Goal: Task Accomplishment & Management: Manage account settings

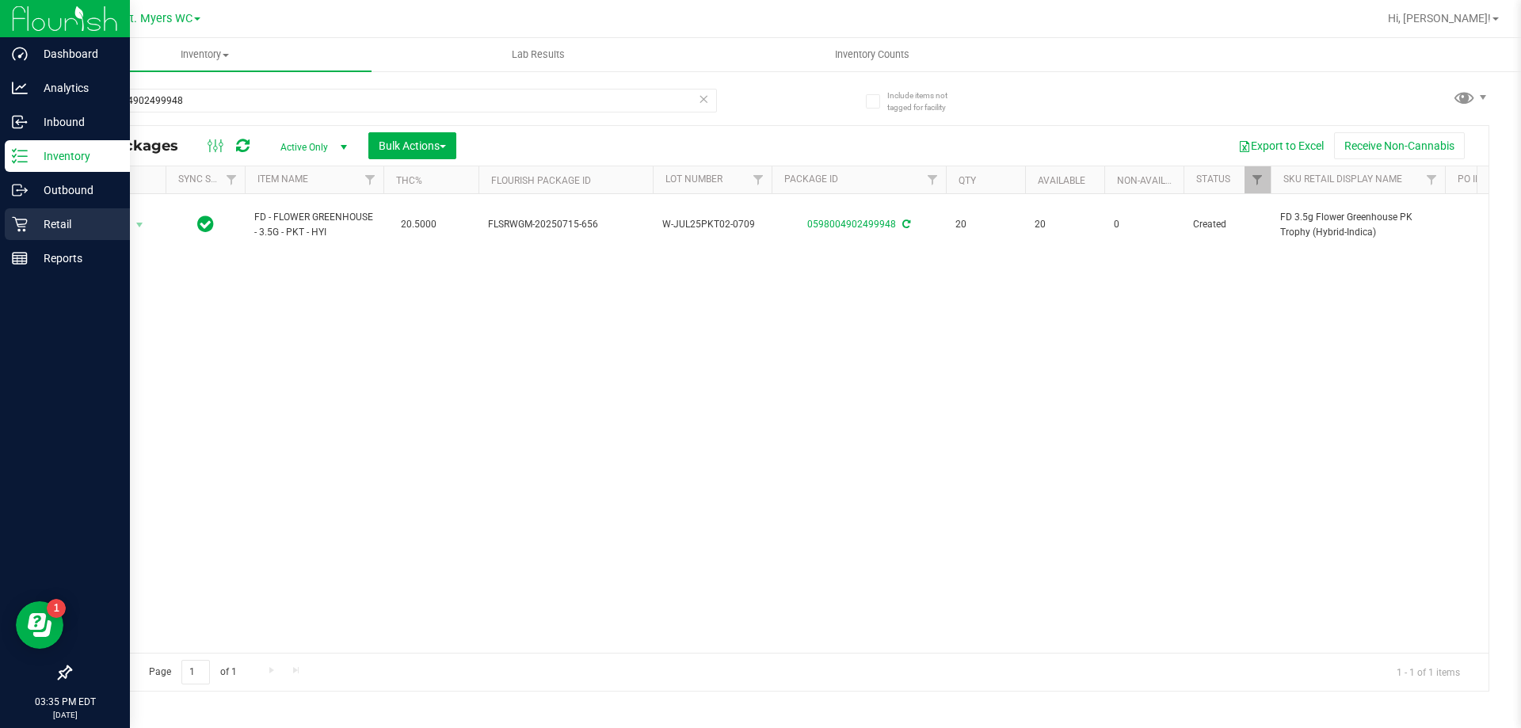
click at [63, 225] on p "Retail" at bounding box center [75, 224] width 95 height 19
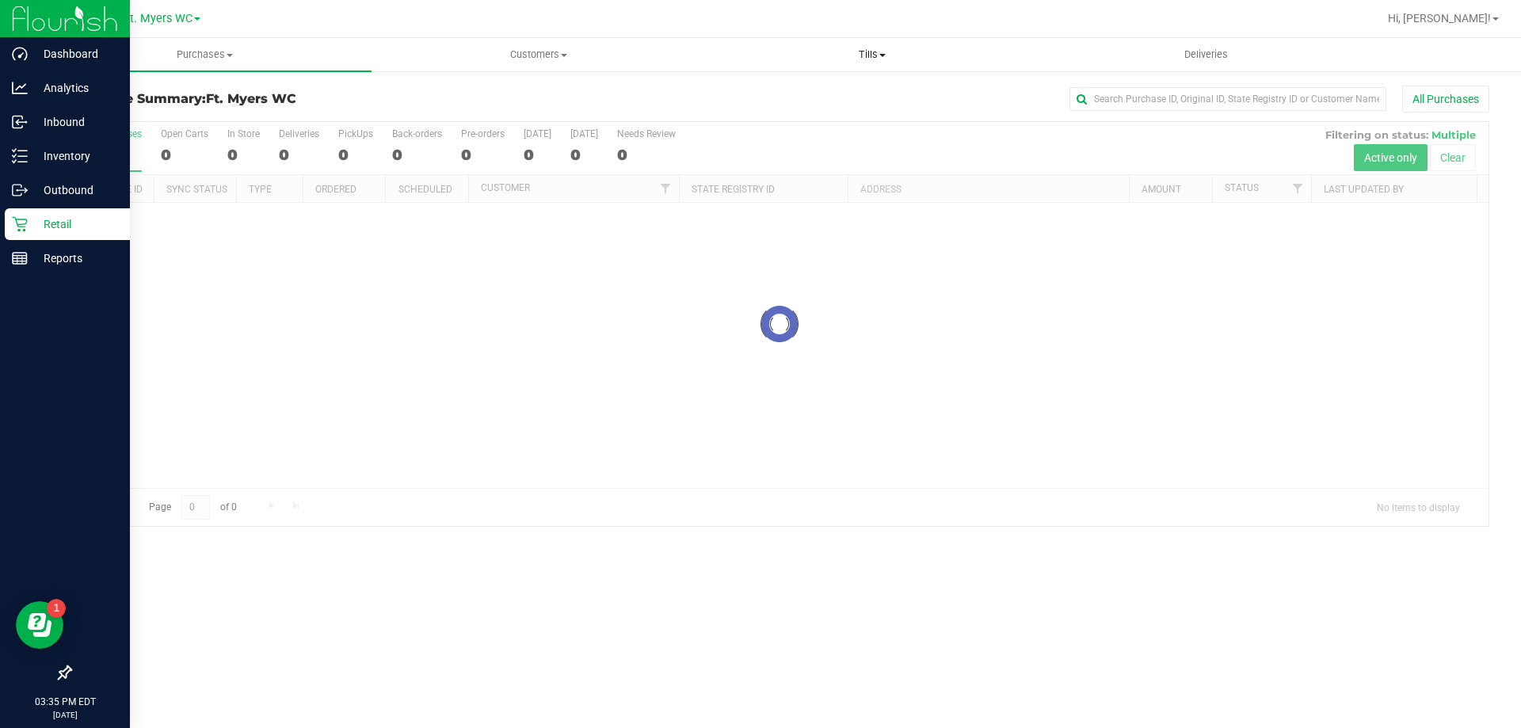
click at [909, 67] on uib-tab-heading "Tills Manage tills Reconcile e-payments" at bounding box center [872, 55] width 332 height 32
click at [821, 97] on li "Manage tills" at bounding box center [872, 95] width 334 height 19
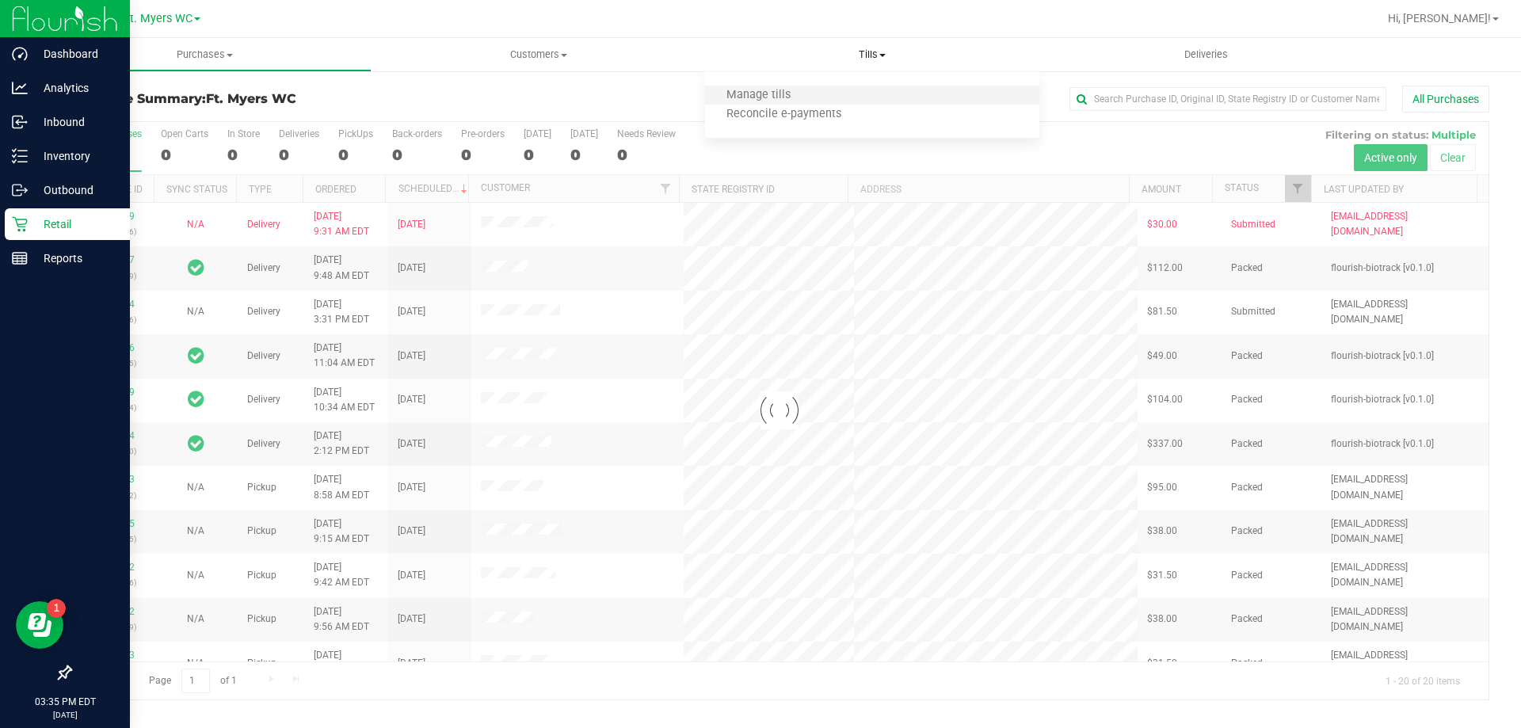
click at [818, 93] on li "Manage tills" at bounding box center [872, 95] width 334 height 19
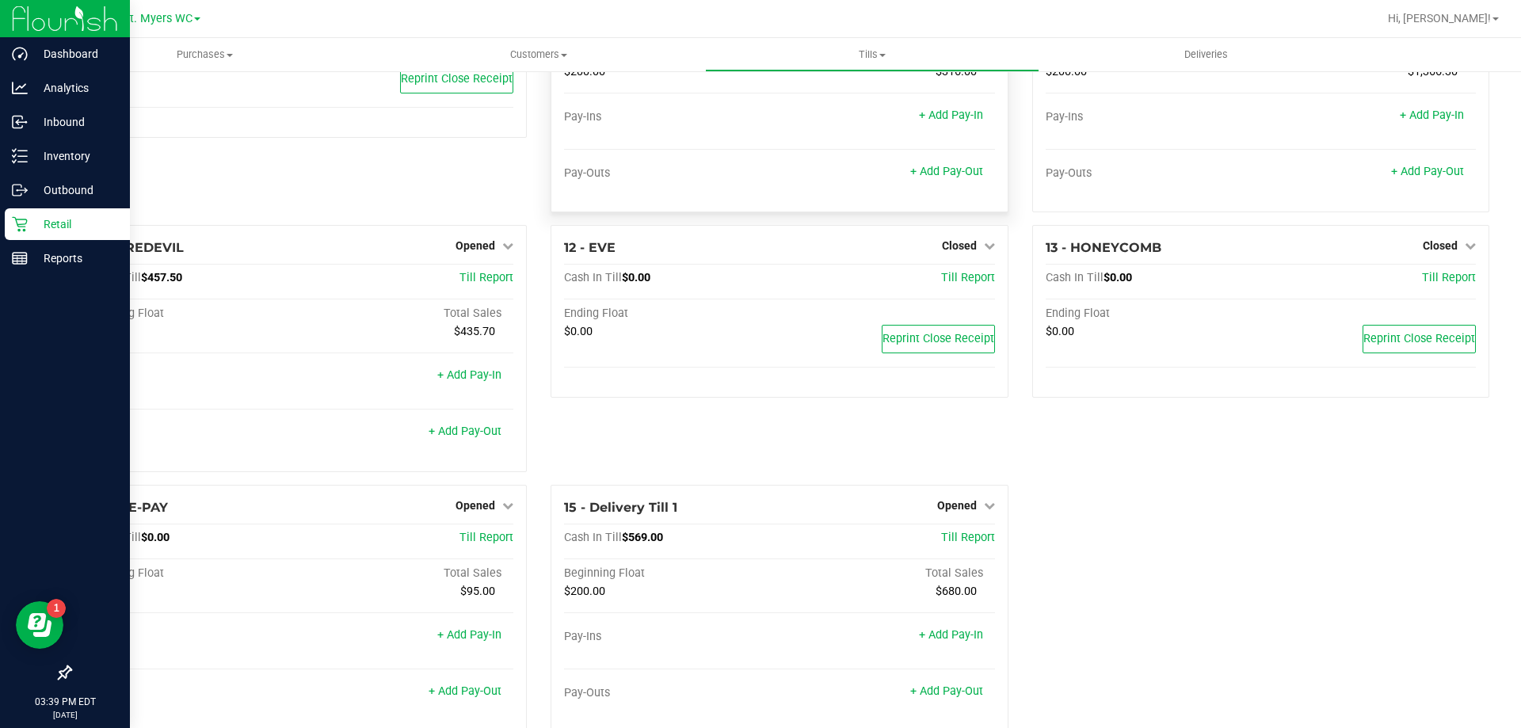
scroll to position [634, 0]
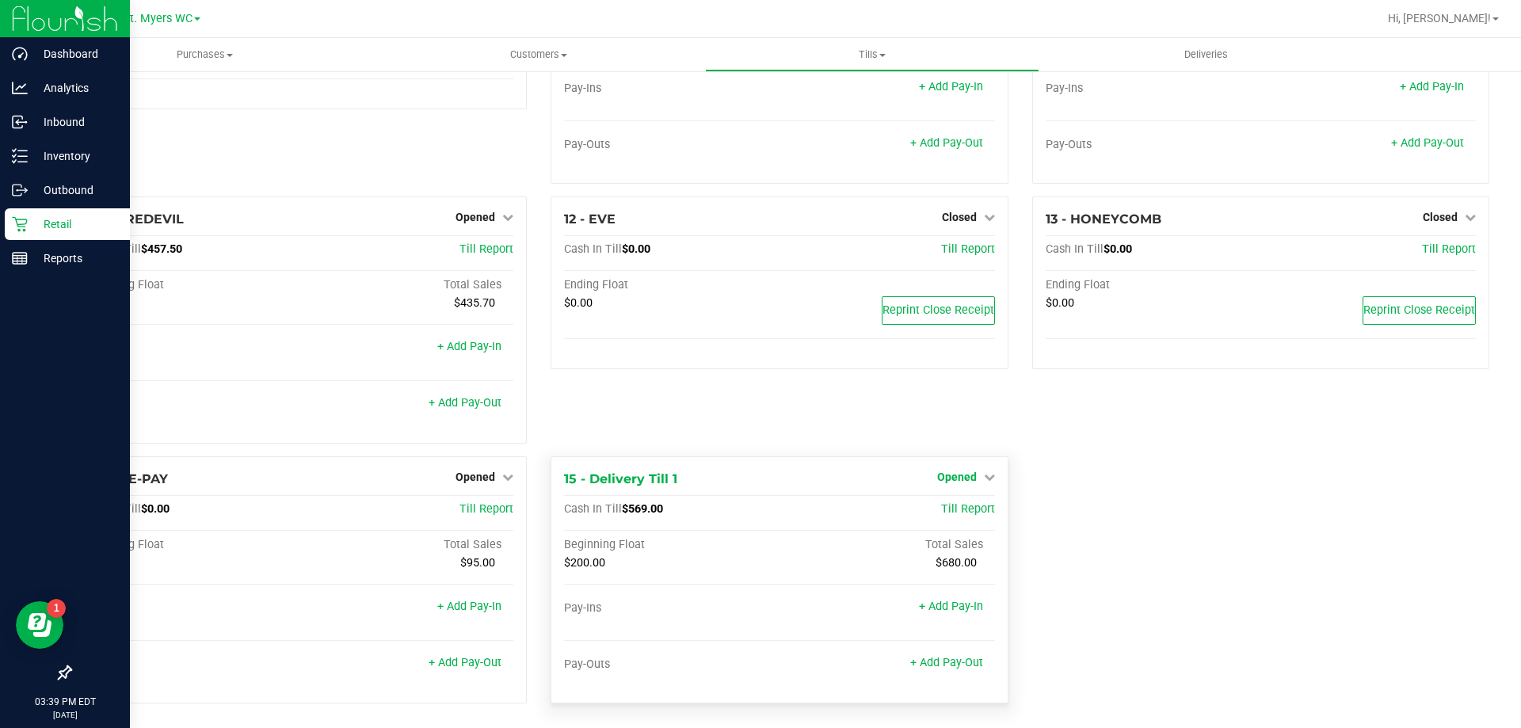
click at [972, 479] on link "Opened" at bounding box center [966, 477] width 58 height 13
click at [939, 520] on div "Close Till" at bounding box center [958, 510] width 117 height 20
click at [937, 508] on link "Close Till" at bounding box center [958, 509] width 43 height 13
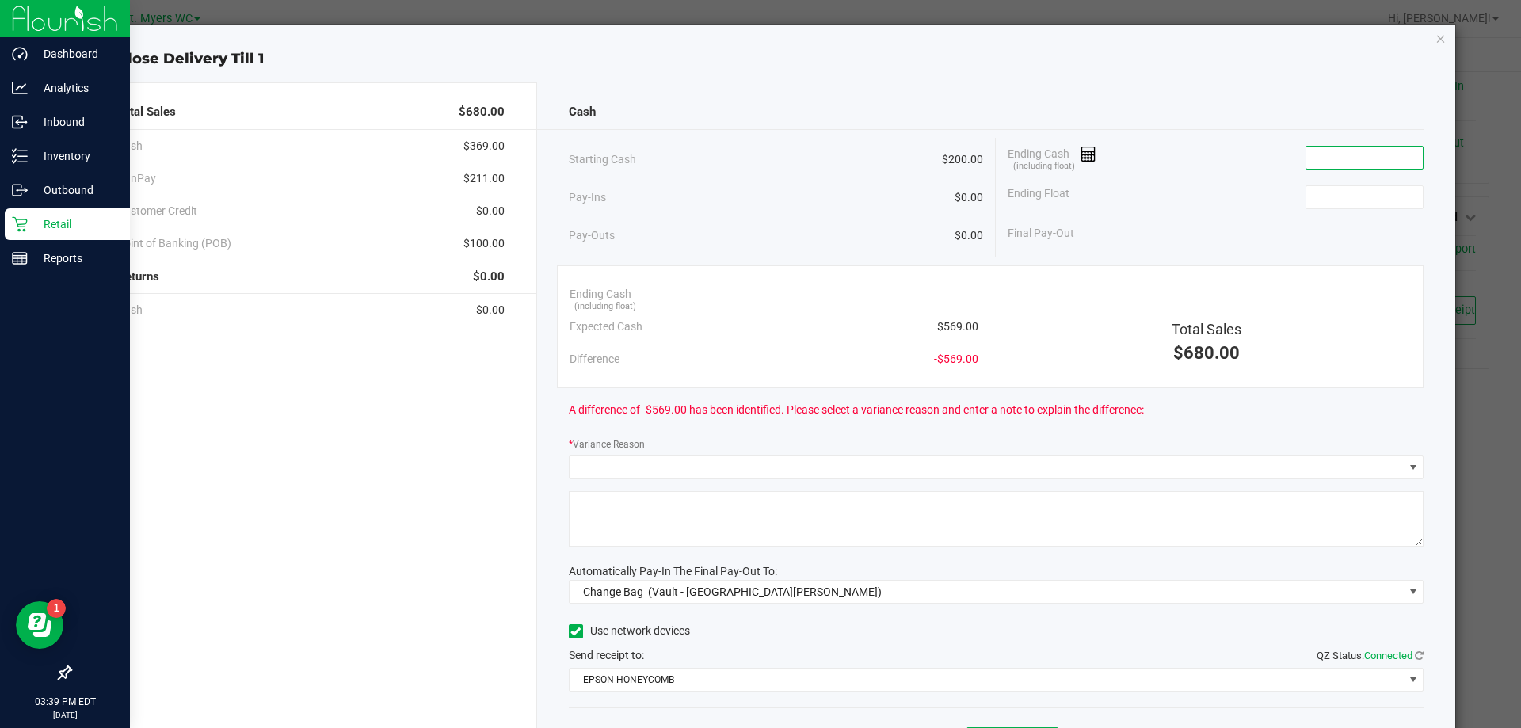
click at [1331, 163] on input at bounding box center [1364, 158] width 116 height 22
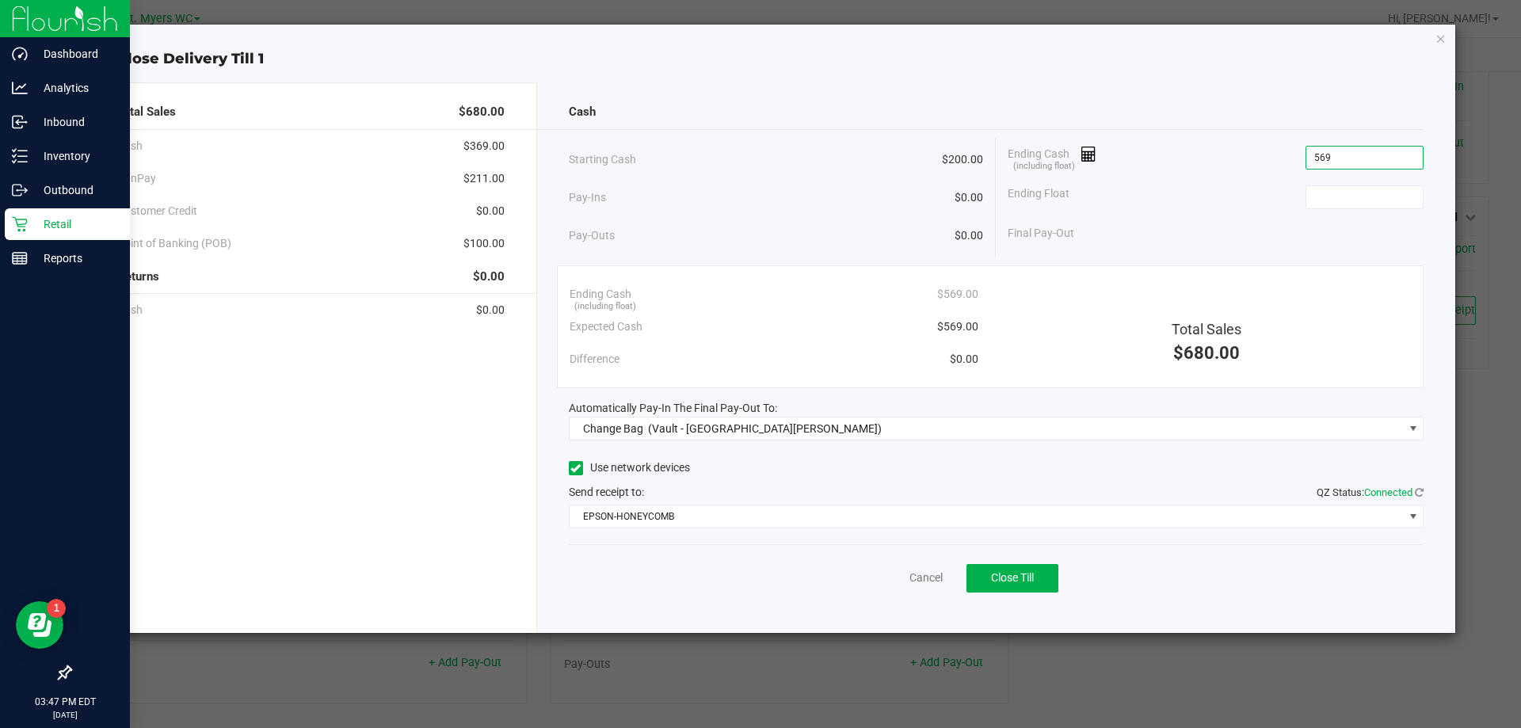
type input "$569.00"
click at [1382, 213] on div "Ending Float" at bounding box center [1216, 197] width 416 height 40
click at [1373, 202] on input at bounding box center [1364, 197] width 116 height 22
type input "$200.00"
click at [1366, 129] on div at bounding box center [980, 129] width 887 height 1
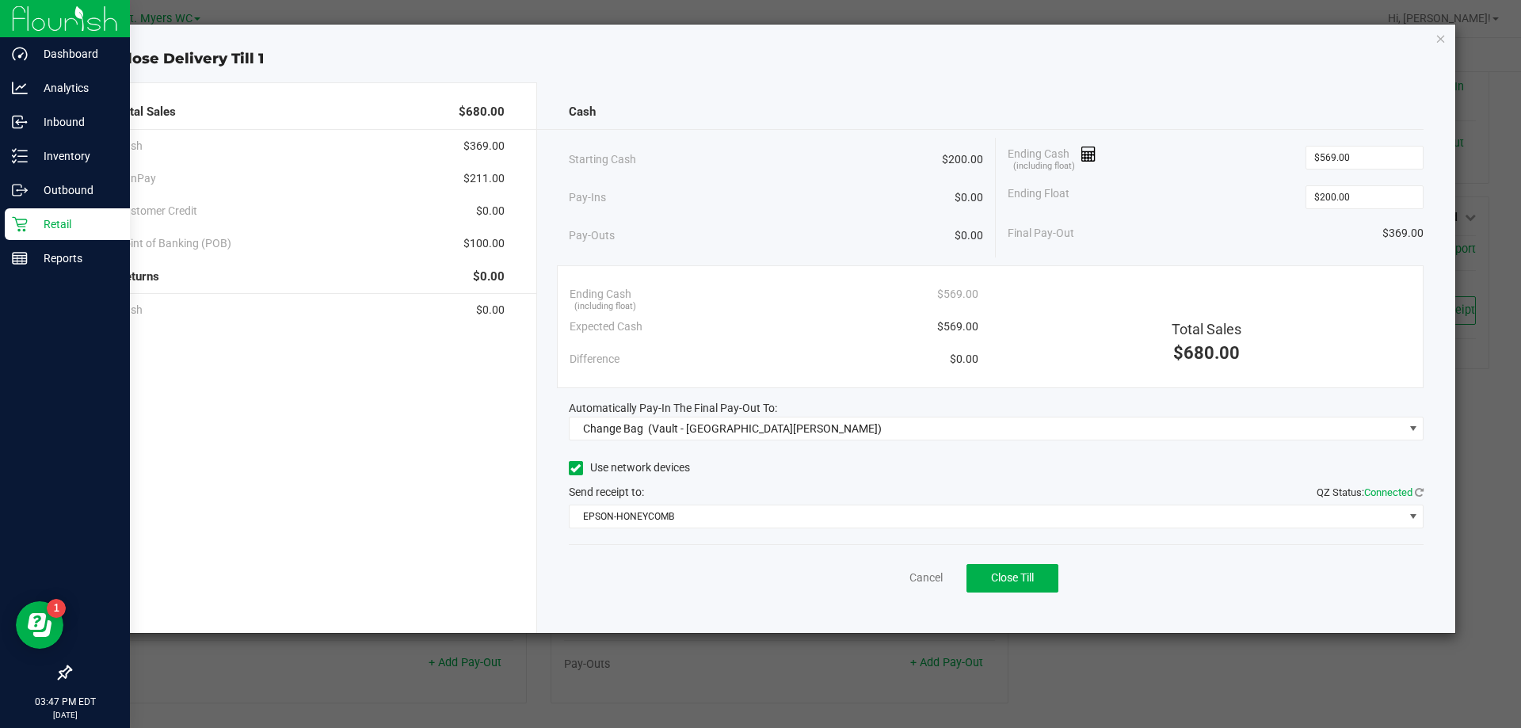
click at [794, 535] on div "Cash Starting Cash $200.00 Pay-Ins $0.00 Pay-Outs $0.00 Ending Cash (including …" at bounding box center [996, 357] width 919 height 551
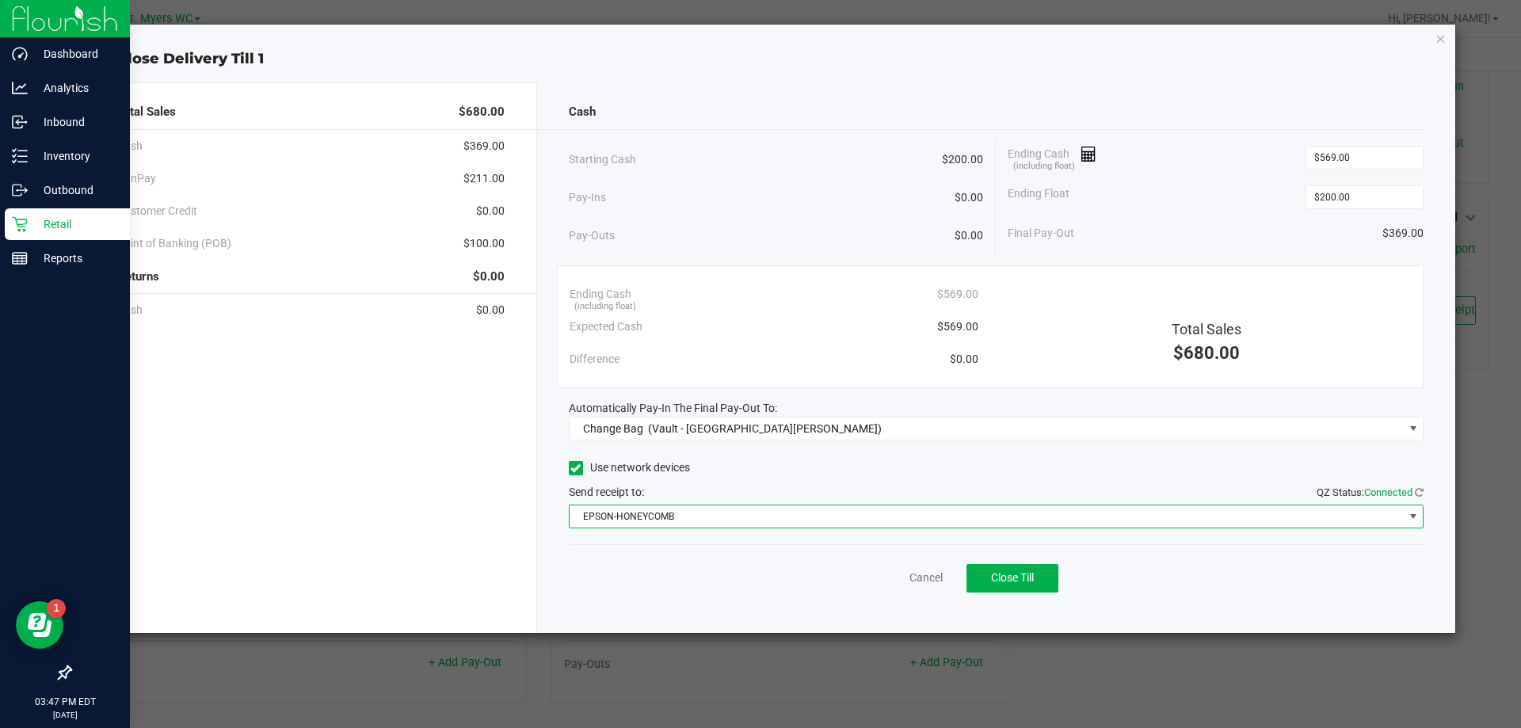
click at [772, 515] on span "EPSON-HONEYCOMB" at bounding box center [987, 516] width 834 height 22
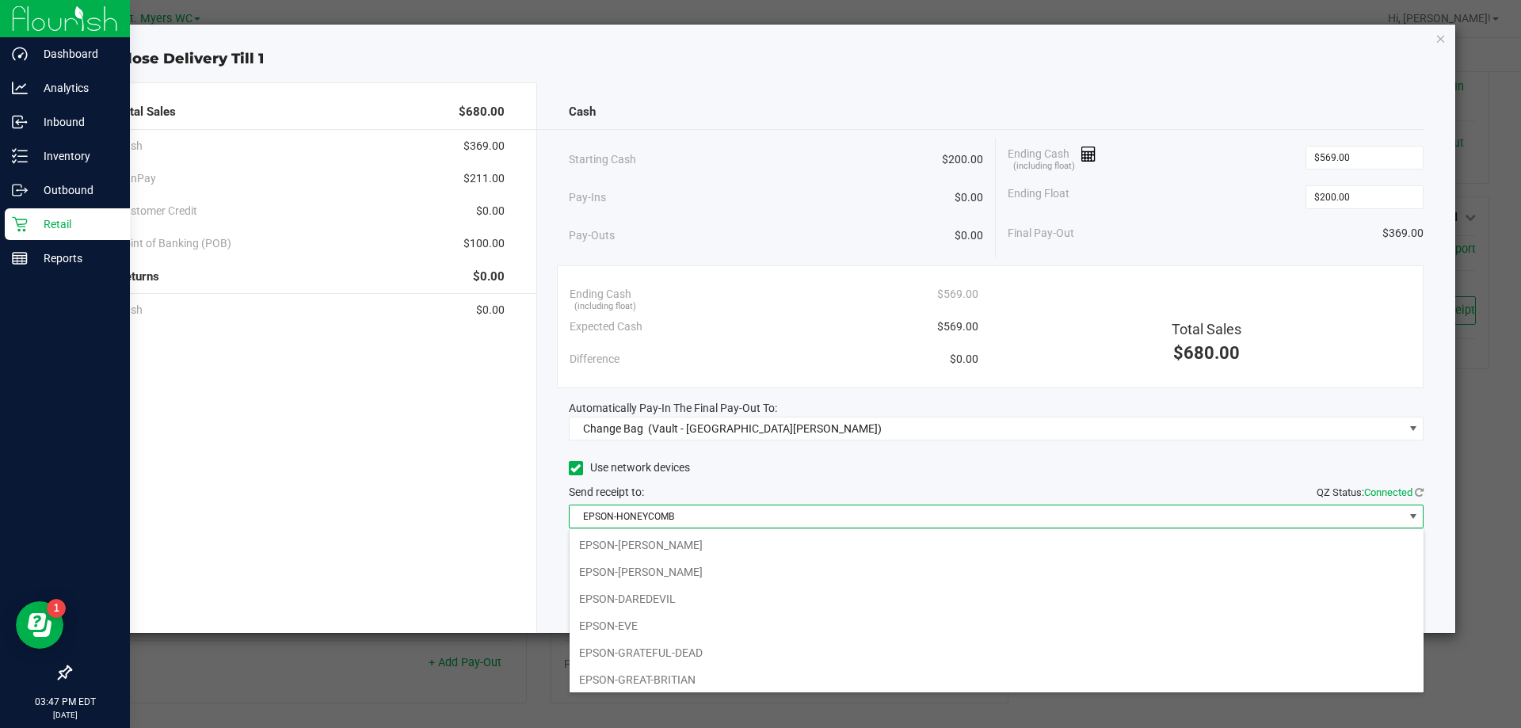
scroll to position [24, 855]
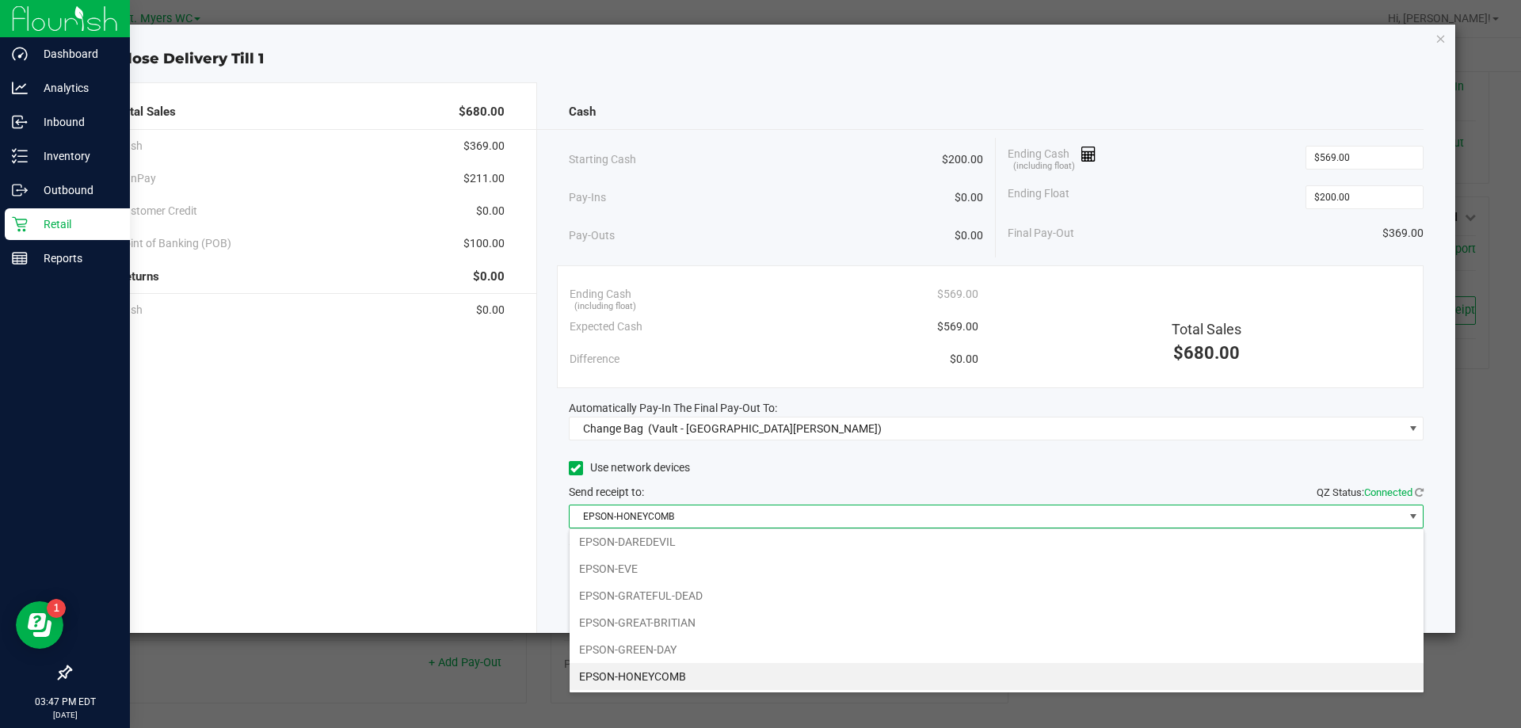
click at [676, 680] on li "EPSON-HONEYCOMB" at bounding box center [997, 676] width 854 height 27
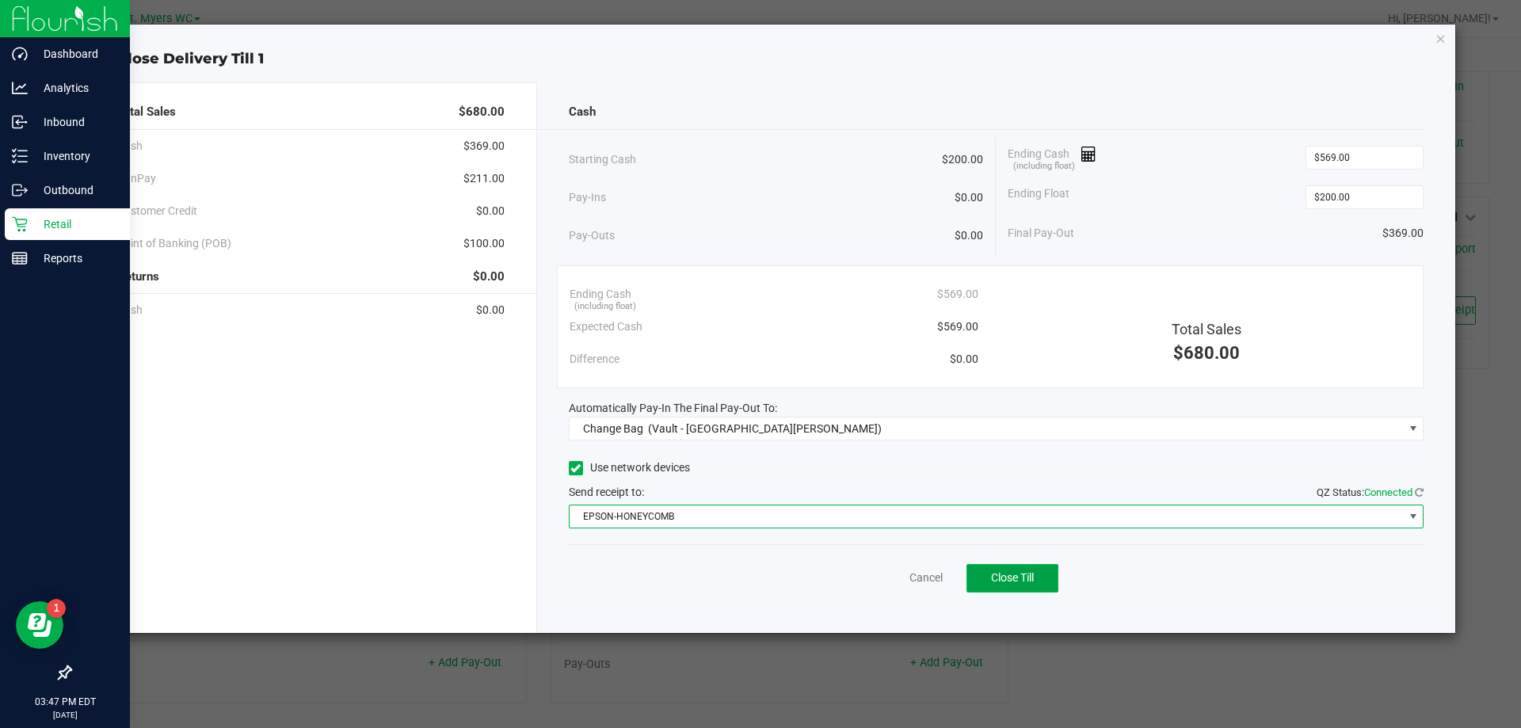
click at [1011, 565] on button "Close Till" at bounding box center [1013, 578] width 92 height 29
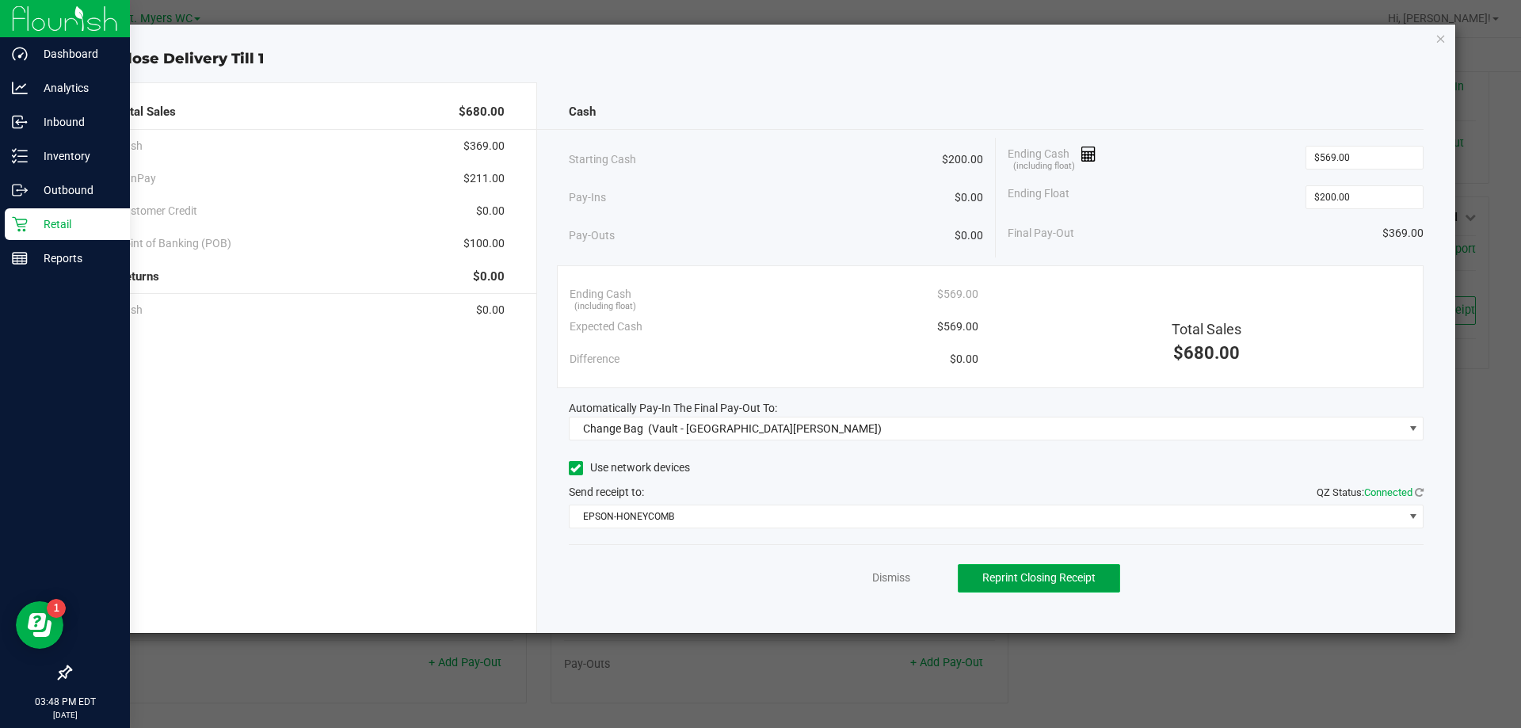
click at [1051, 572] on span "Reprint Closing Receipt" at bounding box center [1038, 577] width 113 height 13
click at [887, 575] on link "Dismiss" at bounding box center [891, 578] width 38 height 17
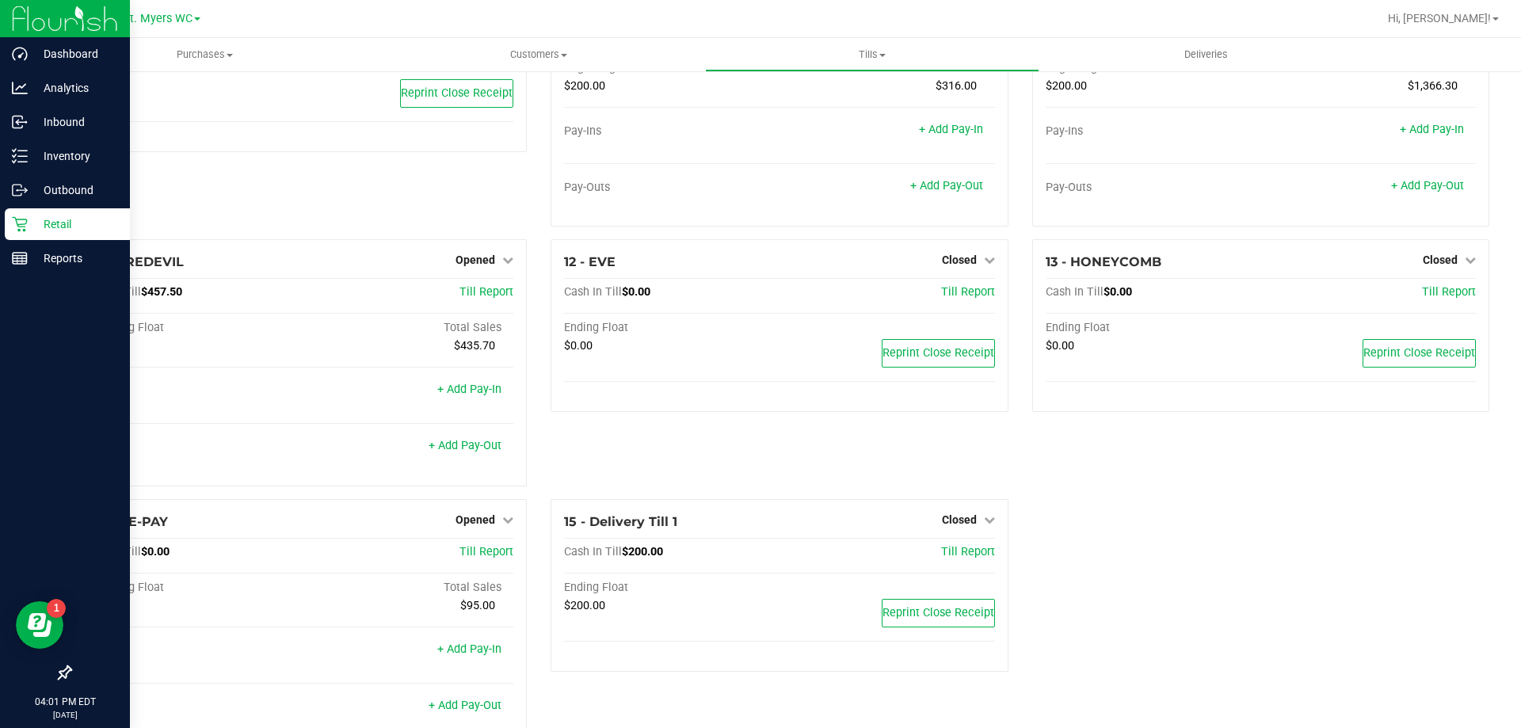
scroll to position [678, 0]
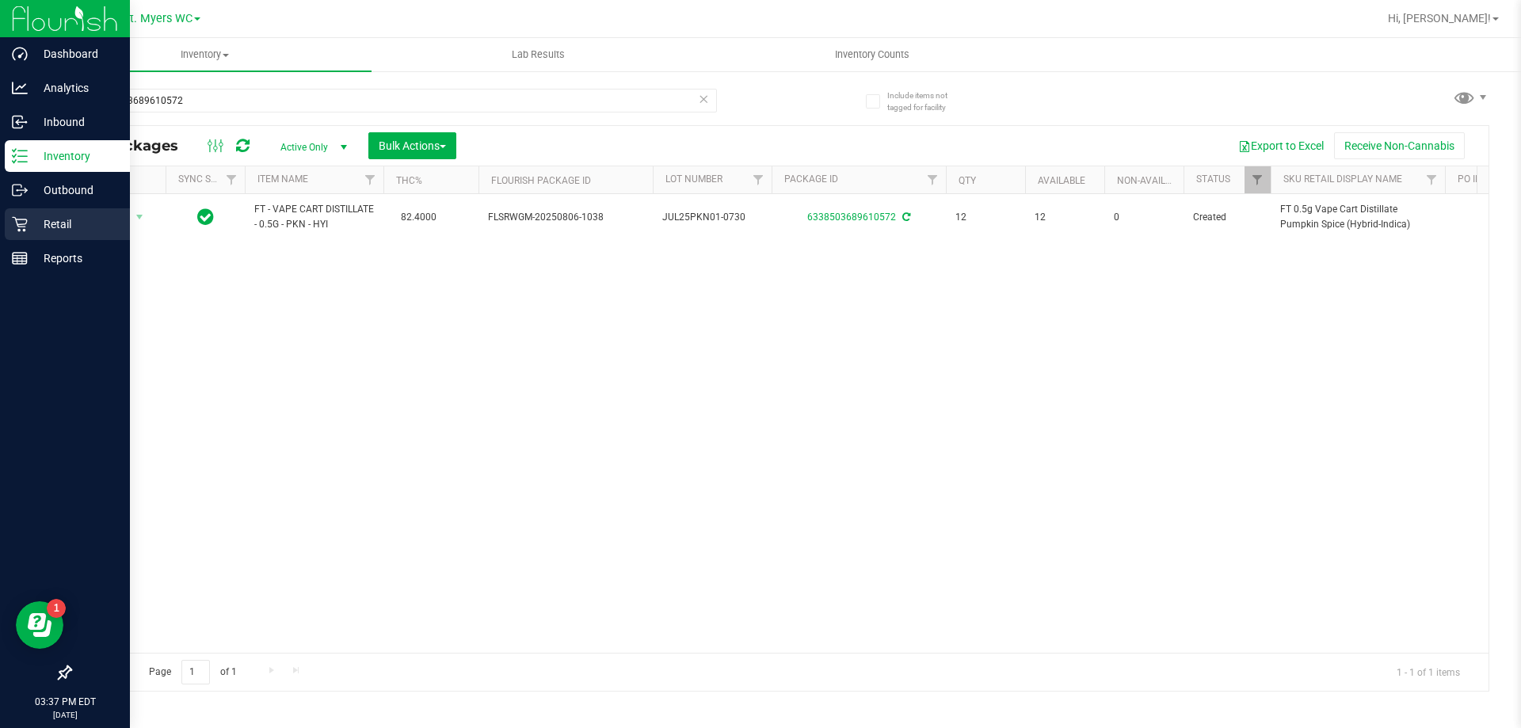
click at [47, 235] on div "Retail" at bounding box center [67, 224] width 125 height 32
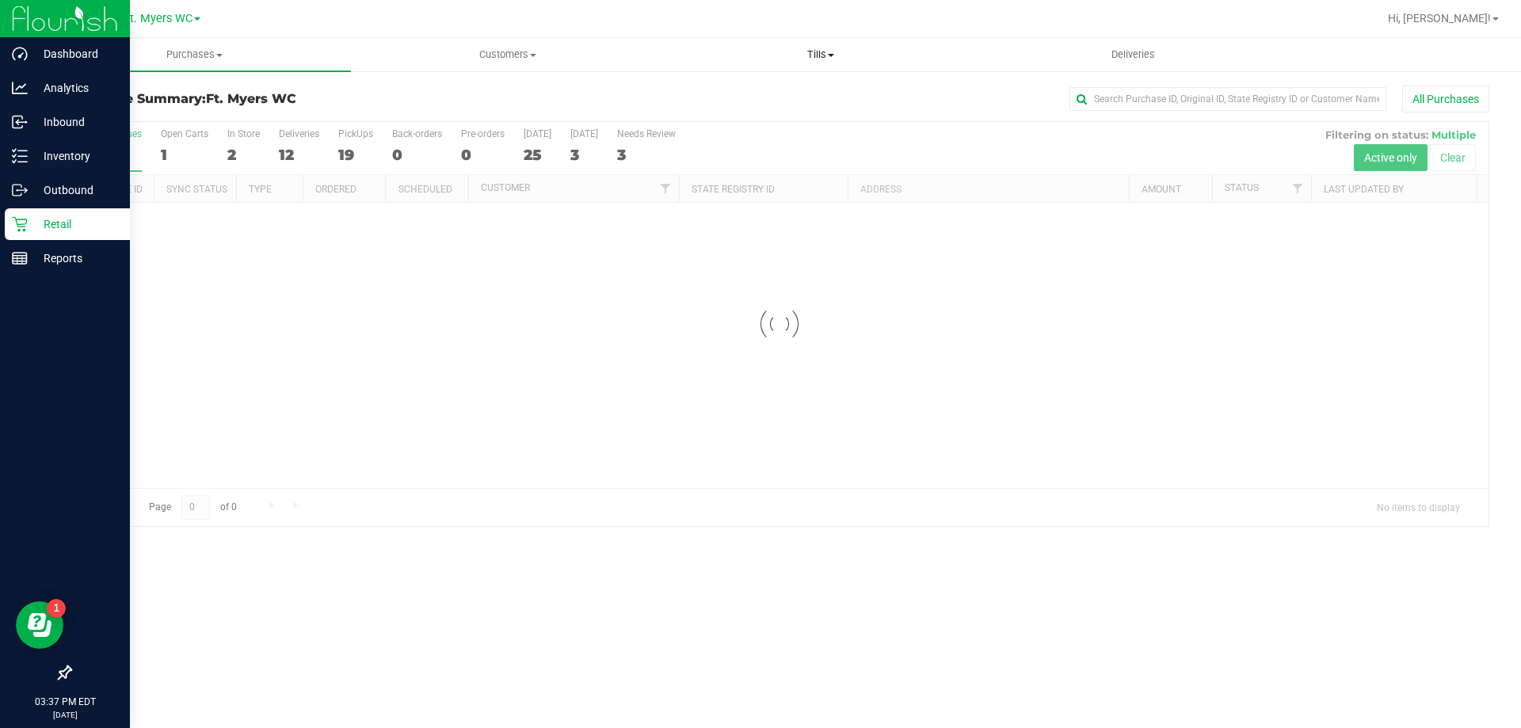
click at [829, 52] on span "Tills" at bounding box center [820, 55] width 311 height 14
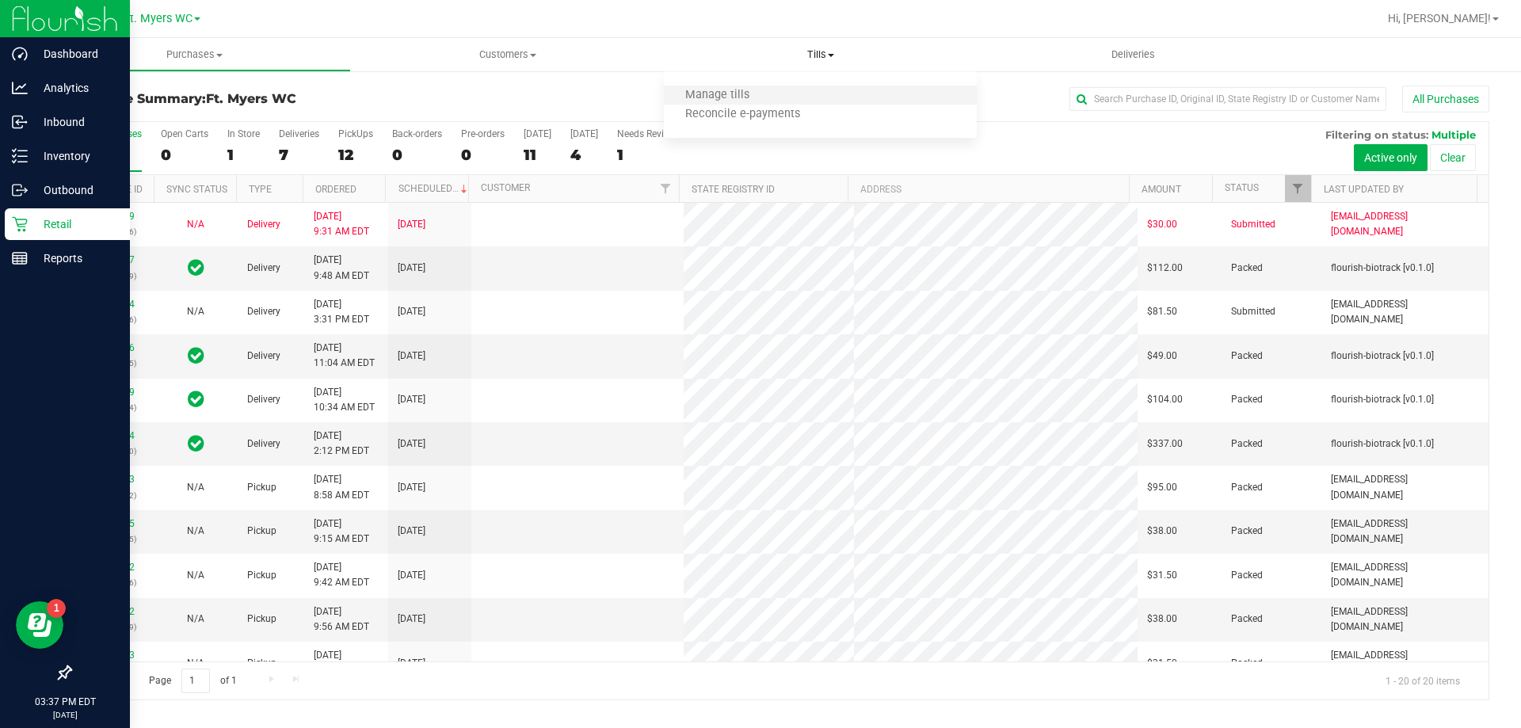
click at [803, 91] on li "Manage tills" at bounding box center [820, 95] width 313 height 19
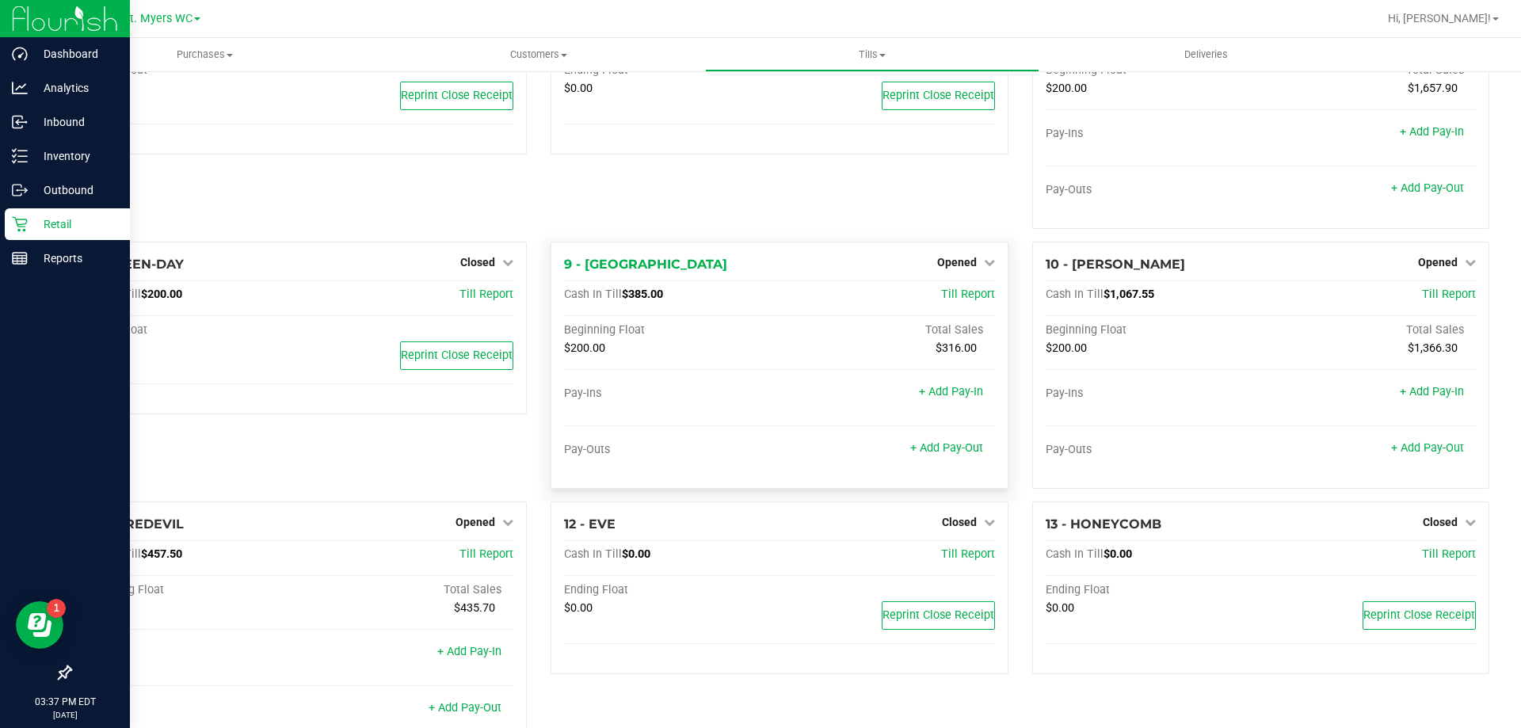
scroll to position [639, 0]
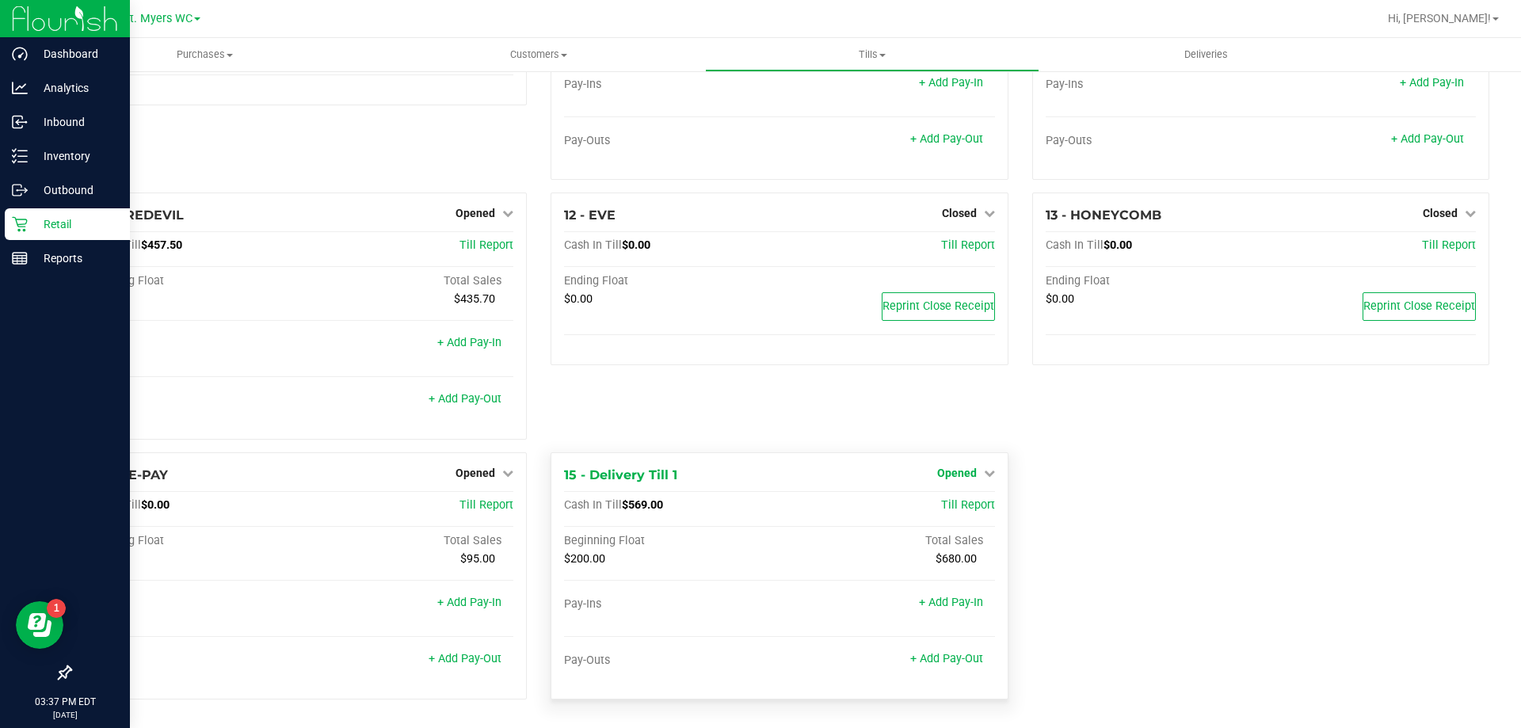
click at [986, 472] on icon at bounding box center [989, 472] width 11 height 11
click at [1020, 422] on div "13 - HONEYCOMB Closed Open Till Cash In Till $0.00 Till Report Ending Float $0.…" at bounding box center [1260, 323] width 481 height 260
click at [987, 467] on div "15 - Delivery Till 1 Opened Close Till Cash In Till $569.00 Till Report Beginni…" at bounding box center [779, 575] width 457 height 247
click at [984, 475] on icon at bounding box center [989, 472] width 11 height 11
click at [964, 502] on span "Till Report" at bounding box center [968, 504] width 54 height 13
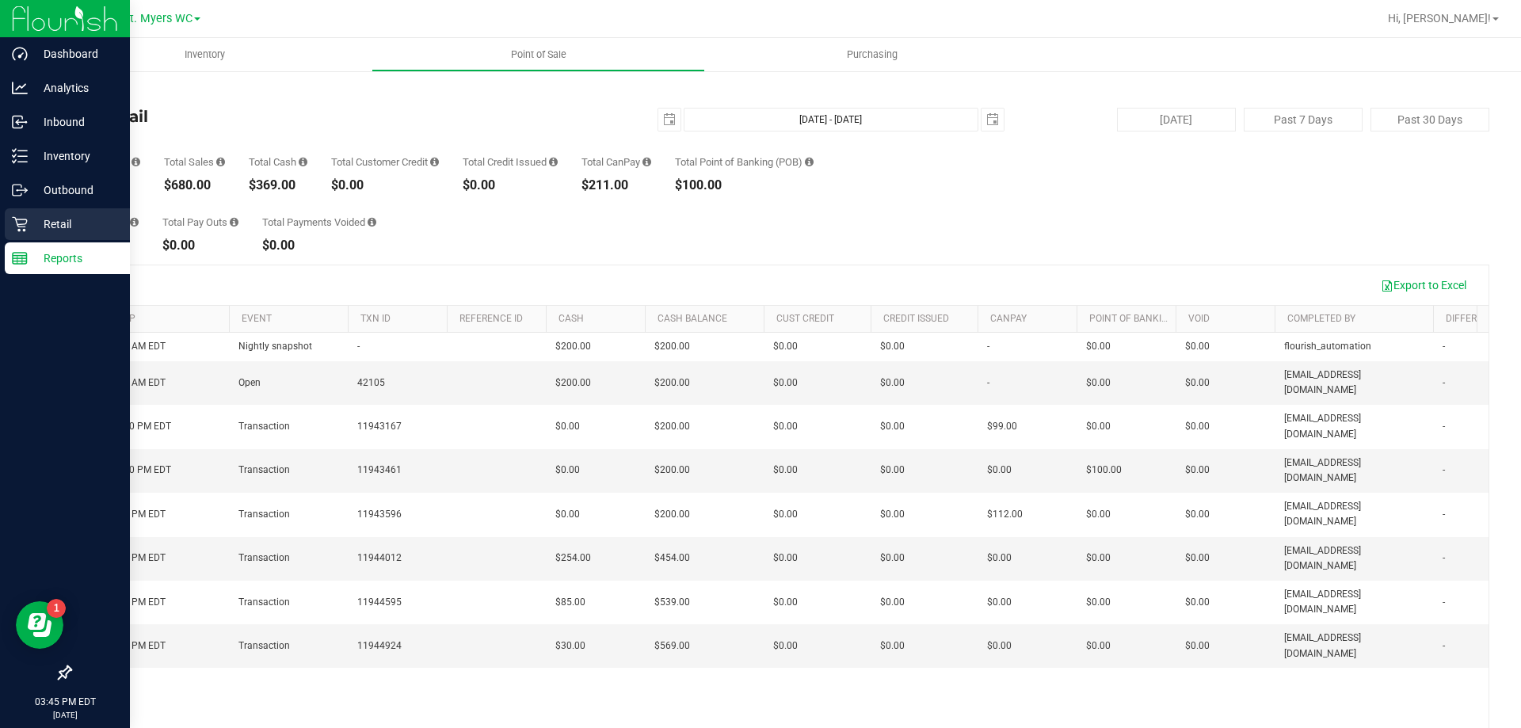
click at [19, 235] on div "Retail" at bounding box center [67, 224] width 125 height 32
